Goal: Navigation & Orientation: Find specific page/section

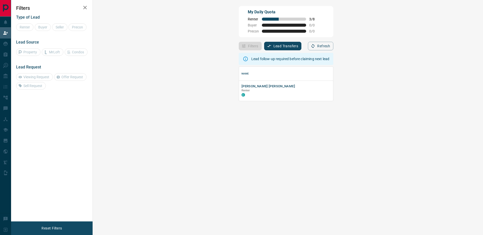
click at [85, 9] on icon "button" at bounding box center [85, 8] width 6 height 6
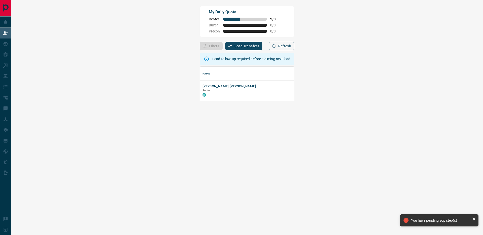
scroll to position [30, 454]
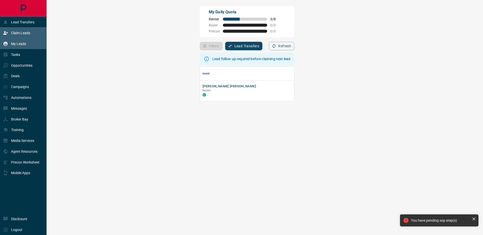
click at [15, 42] on p "My Leads" at bounding box center [18, 44] width 15 height 4
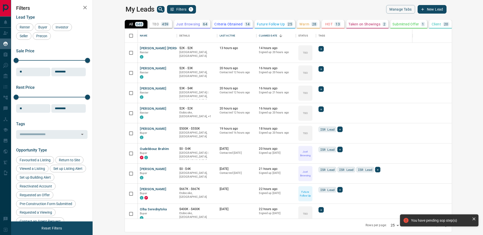
click at [473, 217] on icon at bounding box center [473, 218] width 5 height 5
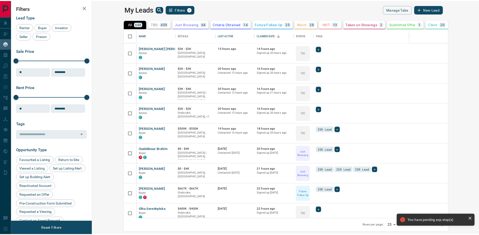
scroll to position [186, 384]
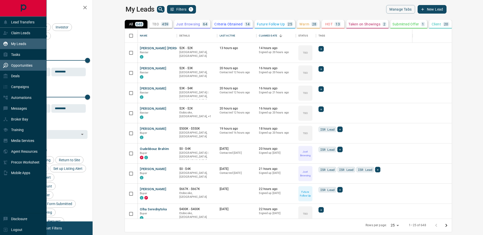
click at [8, 60] on div "Opportunities" at bounding box center [23, 65] width 47 height 11
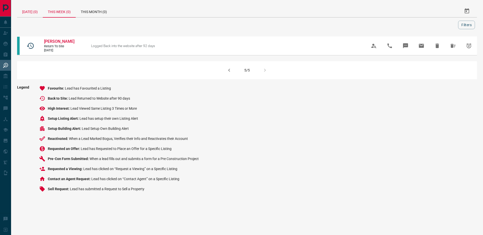
click at [34, 13] on div "[DATE] (0)" at bounding box center [30, 11] width 26 height 12
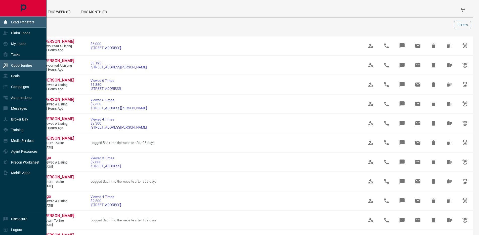
click at [15, 22] on p "Lead Transfers" at bounding box center [22, 22] width 23 height 4
